Goal: Communication & Community: Ask a question

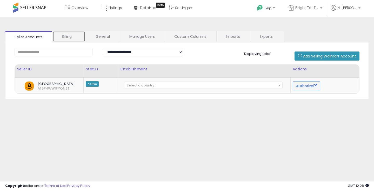
click at [63, 36] on link "Billing" at bounding box center [68, 36] width 33 height 11
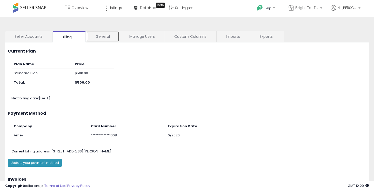
click at [100, 39] on link "General" at bounding box center [102, 36] width 33 height 11
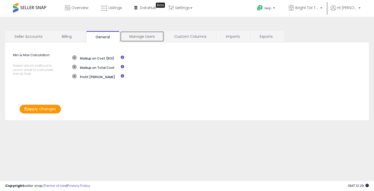
click at [143, 40] on link "Manage Users" at bounding box center [142, 36] width 44 height 11
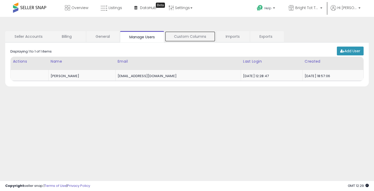
click at [181, 36] on link "Custom Columns" at bounding box center [190, 36] width 51 height 11
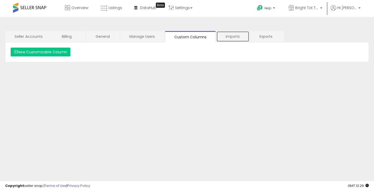
click at [228, 38] on link "Imports" at bounding box center [232, 36] width 33 height 11
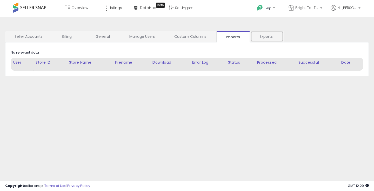
click at [255, 40] on link "Exports" at bounding box center [266, 36] width 33 height 11
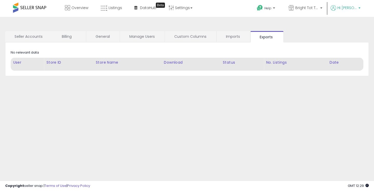
click at [348, 9] on span "Hi [PERSON_NAME]" at bounding box center [346, 7] width 19 height 5
click at [347, 41] on link "Profile" at bounding box center [348, 41] width 10 height 5
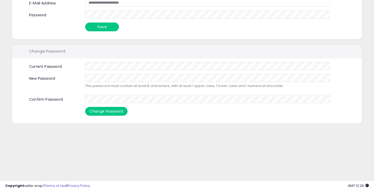
scroll to position [57, 0]
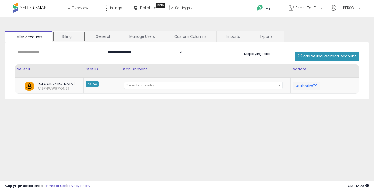
click at [65, 38] on link "Billing" at bounding box center [68, 36] width 33 height 11
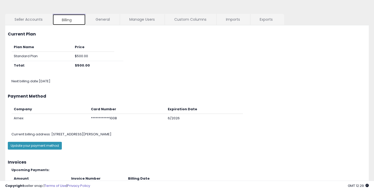
scroll to position [18, 0]
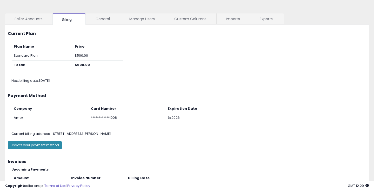
click at [38, 146] on button "Update your payment method" at bounding box center [35, 146] width 54 height 8
click at [35, 19] on link "Seller Accounts" at bounding box center [28, 18] width 47 height 11
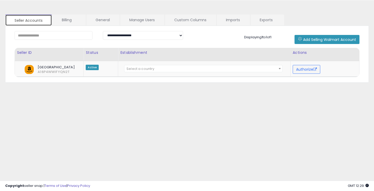
scroll to position [0, 0]
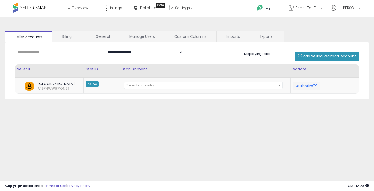
click at [270, 5] on link "Help" at bounding box center [266, 9] width 28 height 16
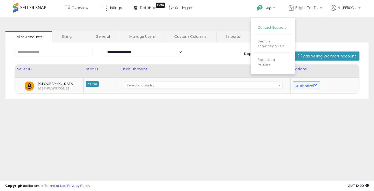
click at [270, 28] on link "Contact Support" at bounding box center [271, 27] width 28 height 5
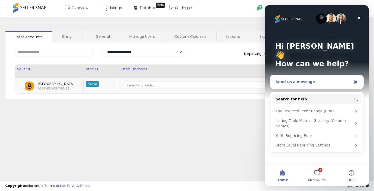
click at [316, 79] on div "Send us a message" at bounding box center [313, 81] width 76 height 5
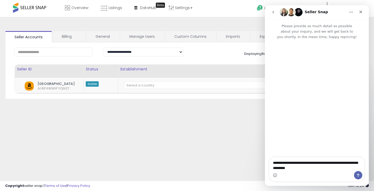
type textarea "**********"
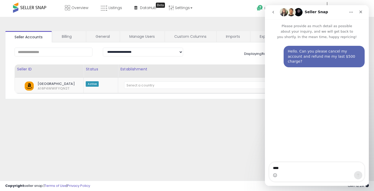
type textarea "****"
type textarea "**********"
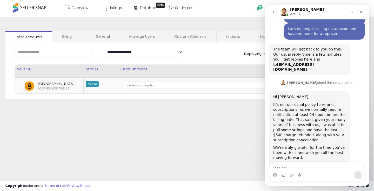
scroll to position [59, 0]
